Goal: Task Accomplishment & Management: Manage account settings

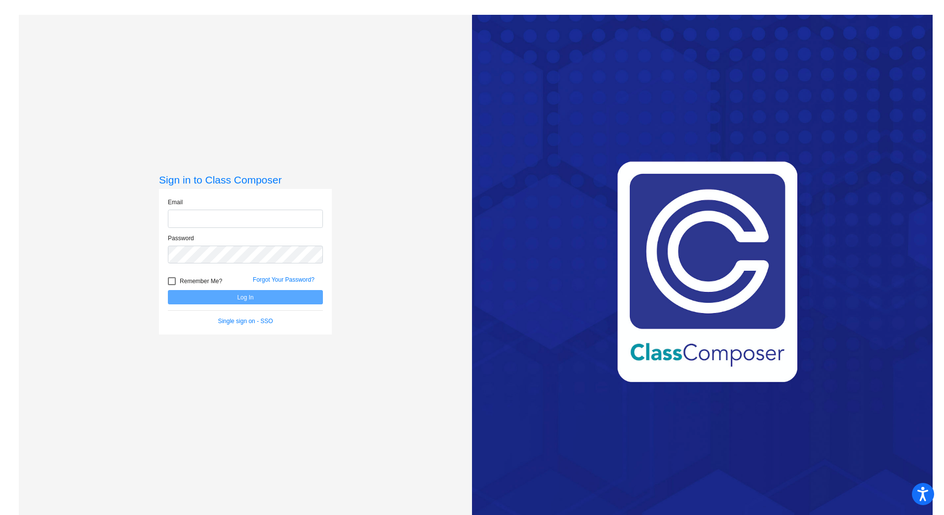
click at [208, 214] on input "email" at bounding box center [245, 219] width 155 height 18
click at [276, 219] on input "[EMAIL_ADDRESS][DOMAIN_NAME]" at bounding box center [245, 219] width 155 height 18
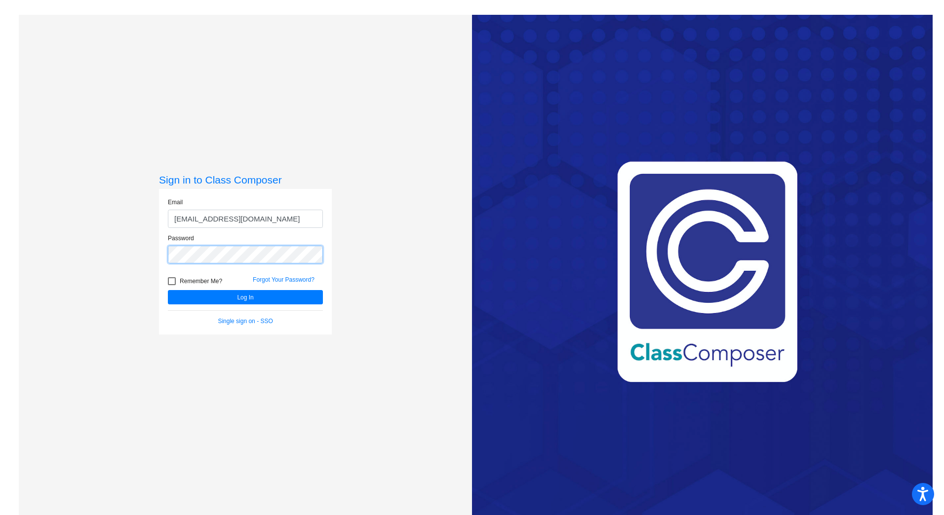
click at [168, 290] on button "Log In" at bounding box center [245, 297] width 155 height 14
click at [239, 300] on button "Log In" at bounding box center [245, 297] width 155 height 14
click at [280, 220] on input "[EMAIL_ADDRESS][DOMAIN_NAME]" at bounding box center [245, 219] width 155 height 18
type input "[EMAIL_ADDRESS][DOMAIN_NAME]"
click at [202, 295] on button "Log In" at bounding box center [245, 297] width 155 height 14
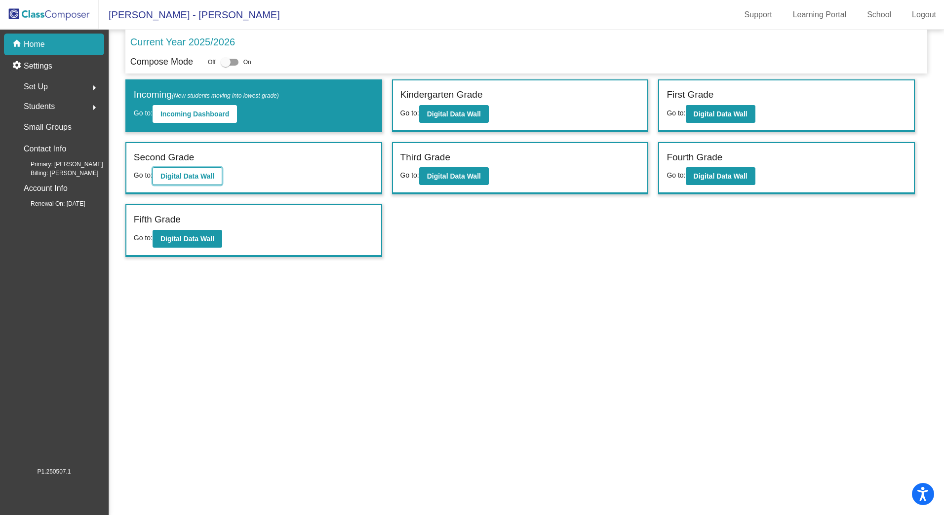
click at [173, 177] on b "Digital Data Wall" at bounding box center [187, 176] width 54 height 8
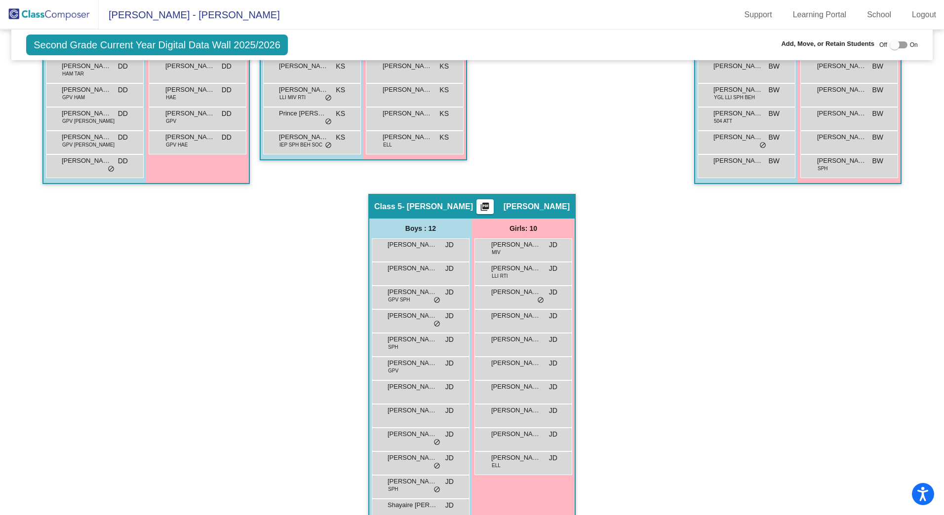
scroll to position [197, 0]
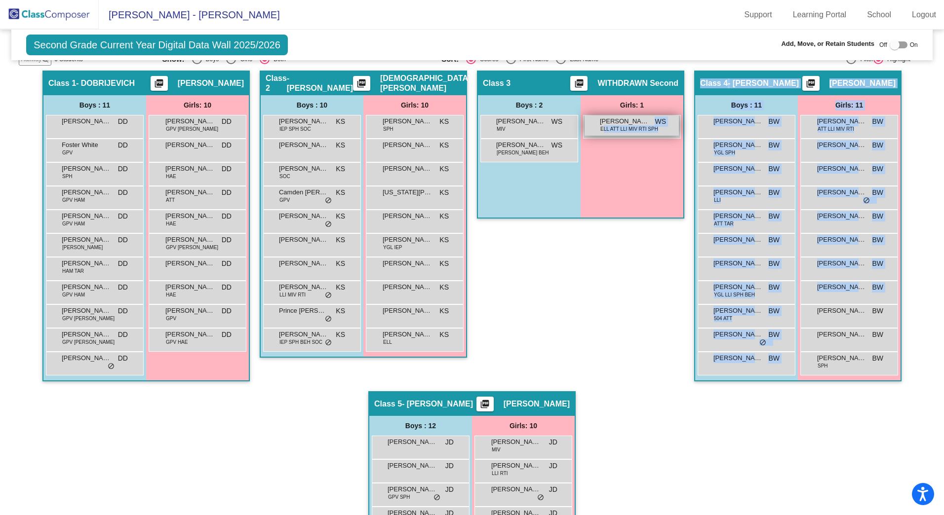
drag, startPoint x: 839, startPoint y: 316, endPoint x: 601, endPoint y: 128, distance: 303.2
click at [601, 128] on div "Hallway - Hallway Class picture_as_pdf Add Student First Name Last Name Student…" at bounding box center [472, 403] width 906 height 665
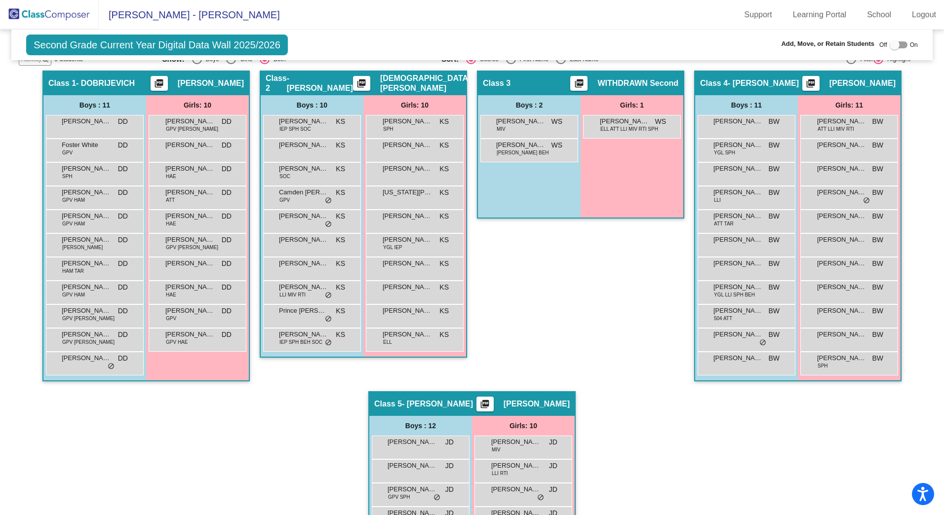
click at [629, 311] on div "Class 3 picture_as_pdf WITHDRAWN Second Add Student First Name Last Name Studen…" at bounding box center [580, 231] width 207 height 321
click at [893, 45] on div at bounding box center [895, 45] width 10 height 10
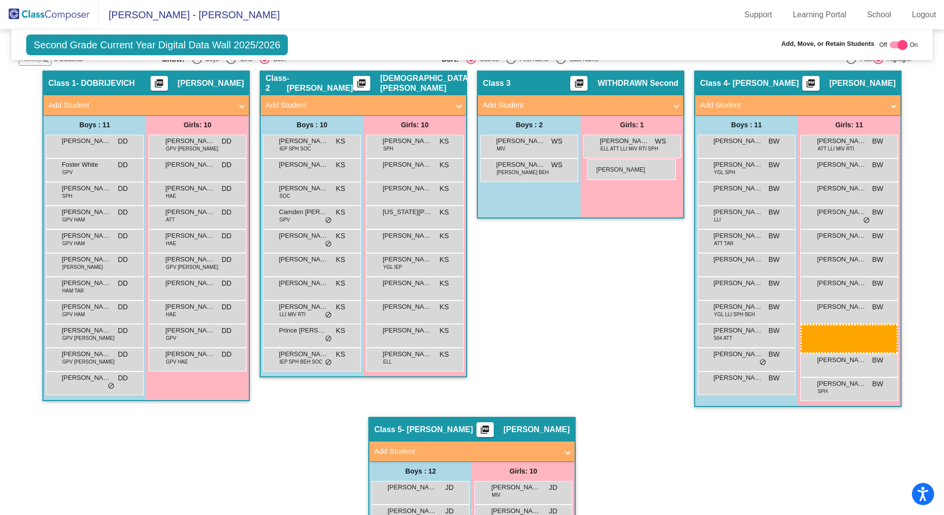
drag, startPoint x: 817, startPoint y: 340, endPoint x: 587, endPoint y: 159, distance: 292.6
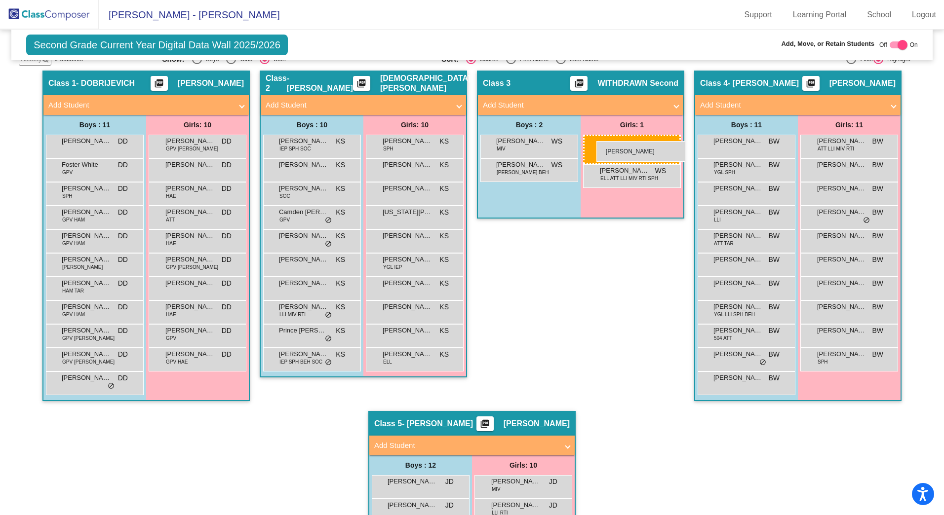
drag, startPoint x: 856, startPoint y: 332, endPoint x: 596, endPoint y: 141, distance: 322.8
click at [897, 45] on div at bounding box center [902, 45] width 10 height 10
checkbox input "false"
